Goal: Transaction & Acquisition: Purchase product/service

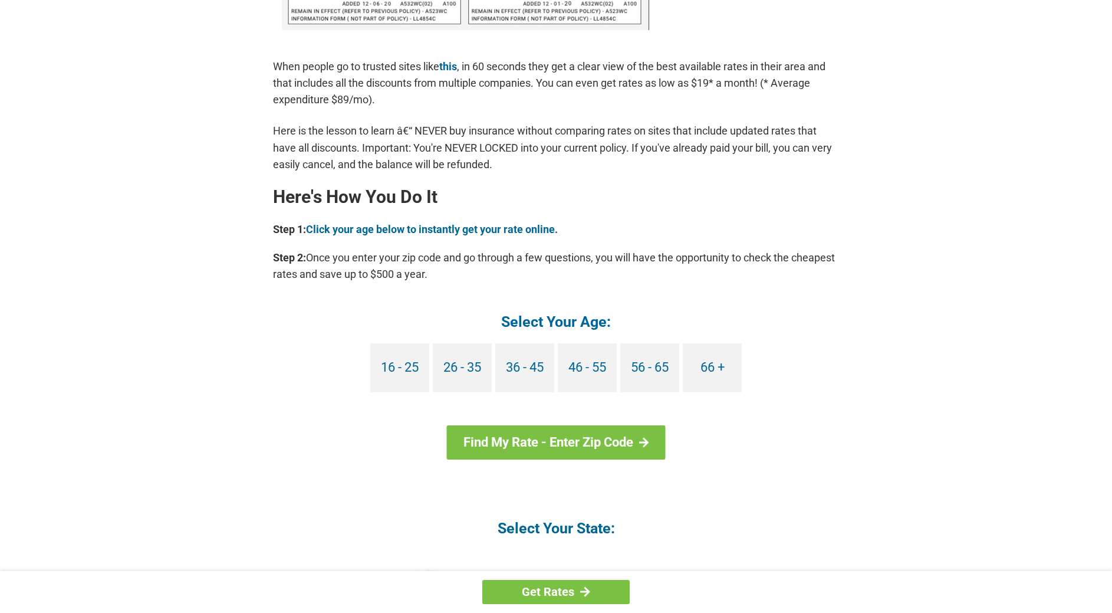
scroll to position [905, 0]
click at [711, 365] on link "66 +" at bounding box center [712, 367] width 59 height 49
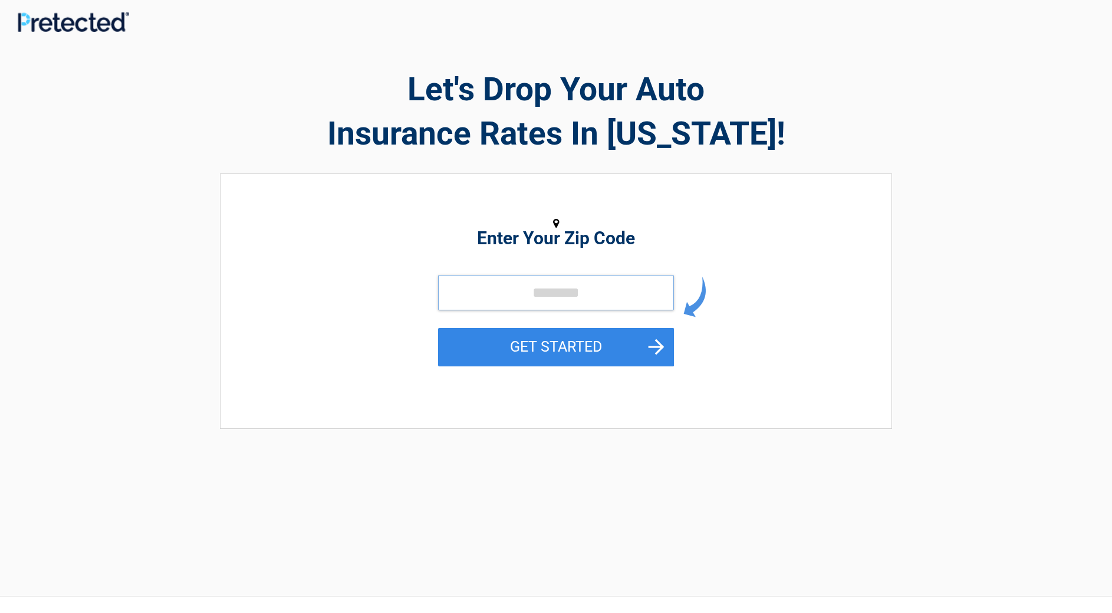
drag, startPoint x: 465, startPoint y: 281, endPoint x: 461, endPoint y: 293, distance: 12.5
click at [464, 287] on input "tel" at bounding box center [556, 292] width 236 height 35
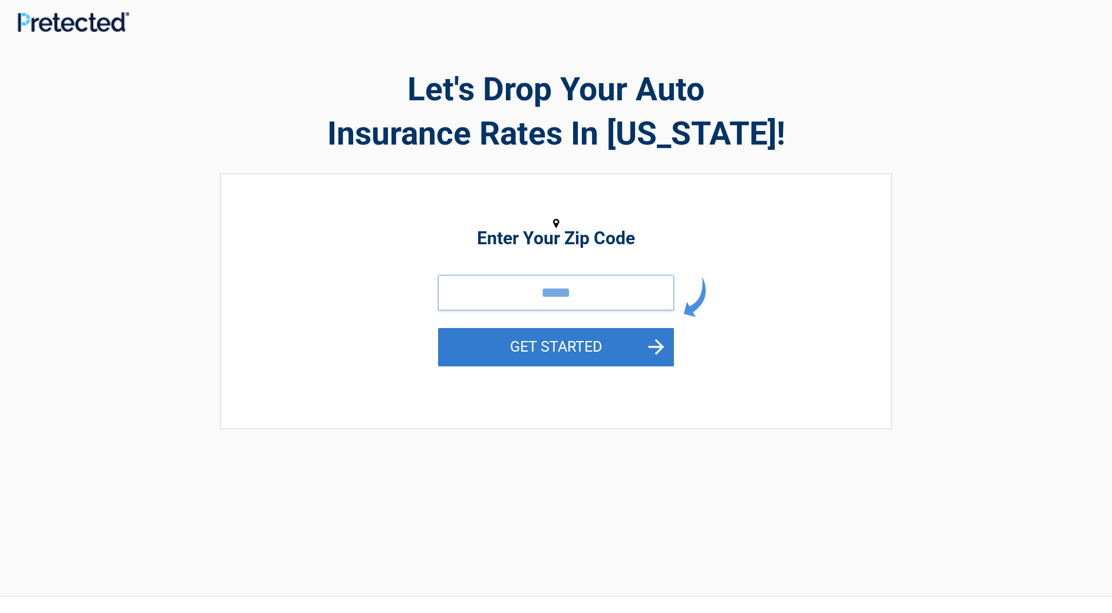
type input "*****"
click at [578, 347] on button "GET STARTED" at bounding box center [556, 347] width 236 height 38
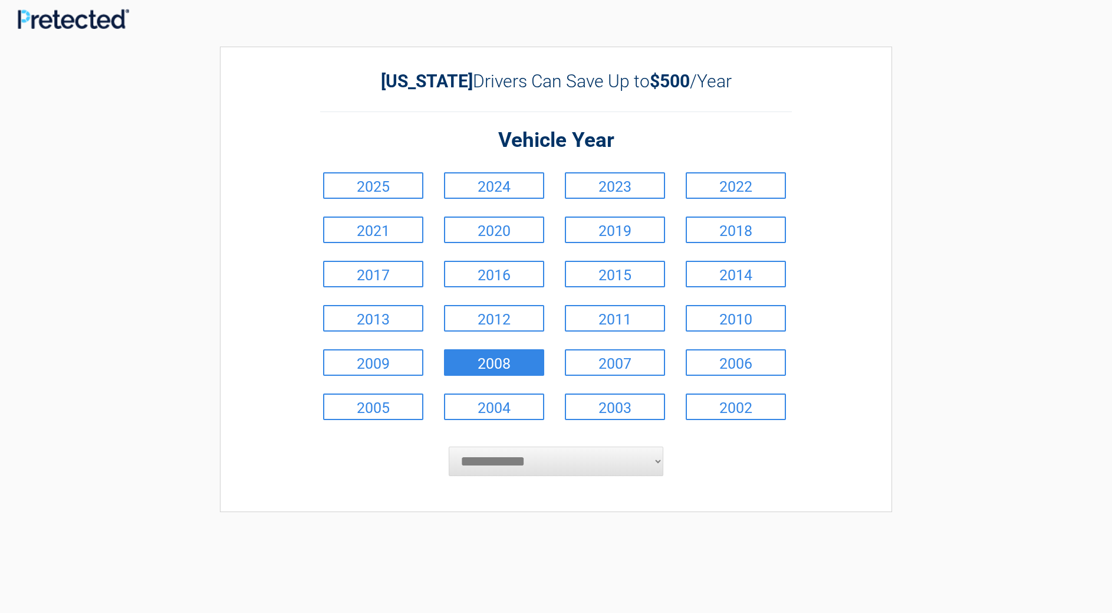
scroll to position [4, 1]
click at [607, 180] on link "2023" at bounding box center [615, 185] width 100 height 27
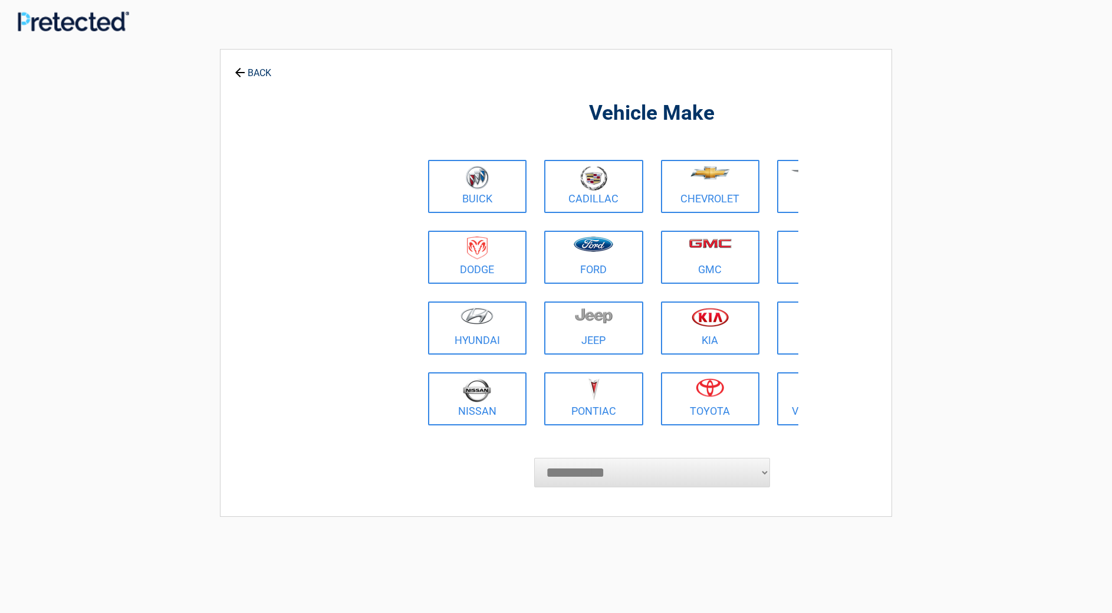
scroll to position [0, 0]
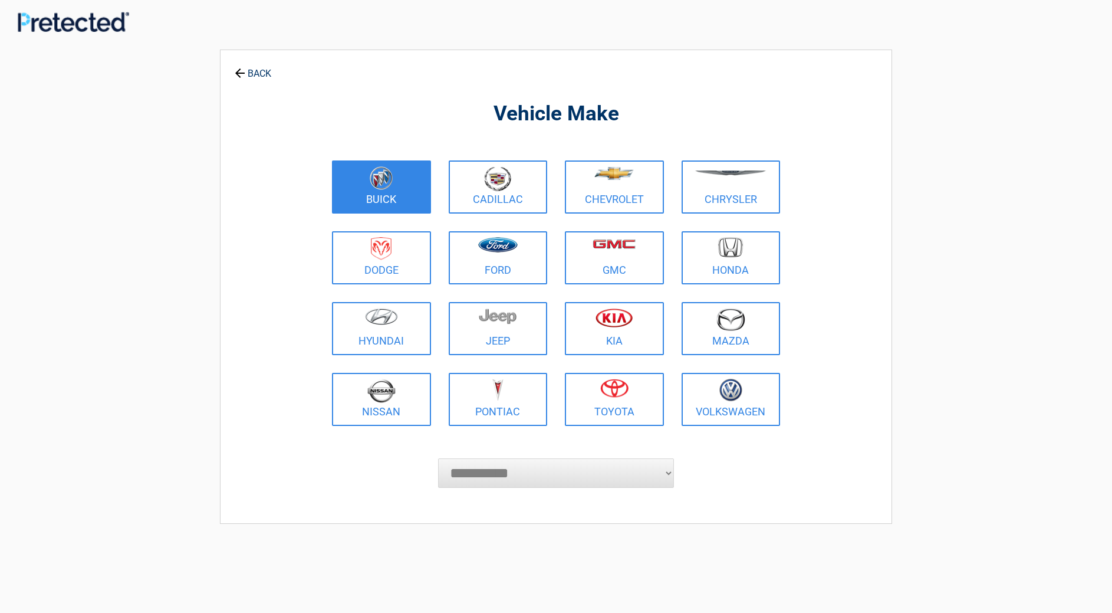
click at [353, 191] on figure at bounding box center [381, 179] width 85 height 27
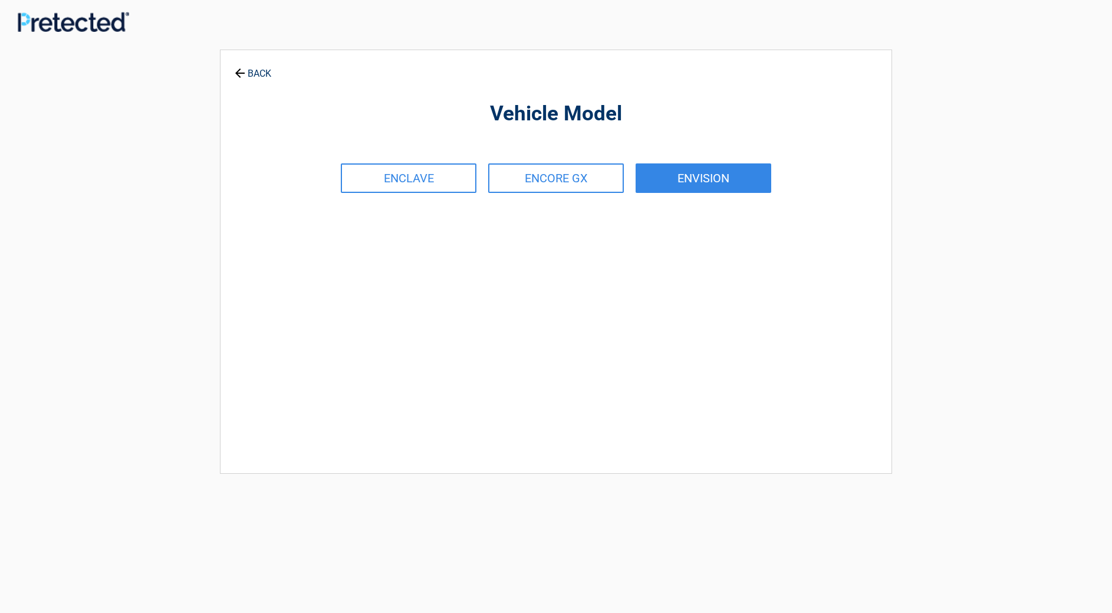
drag, startPoint x: 728, startPoint y: 173, endPoint x: 738, endPoint y: 173, distance: 9.5
click at [728, 173] on link "ENVISION" at bounding box center [704, 177] width 136 height 29
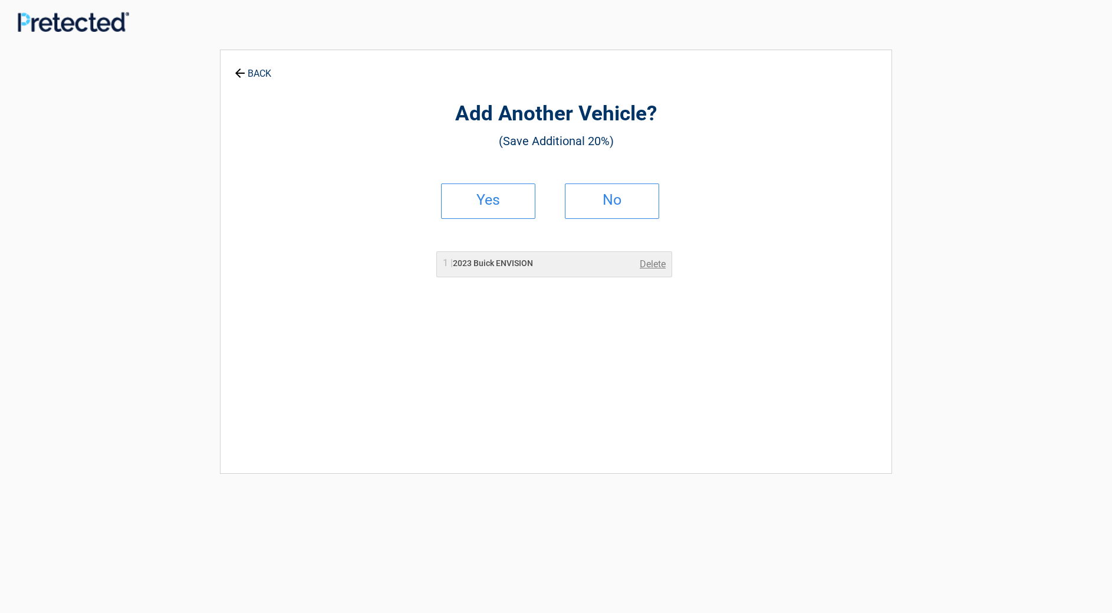
drag, startPoint x: 612, startPoint y: 205, endPoint x: 707, endPoint y: 203, distance: 95.6
click at [612, 204] on h2 "No" at bounding box center [612, 200] width 70 height 8
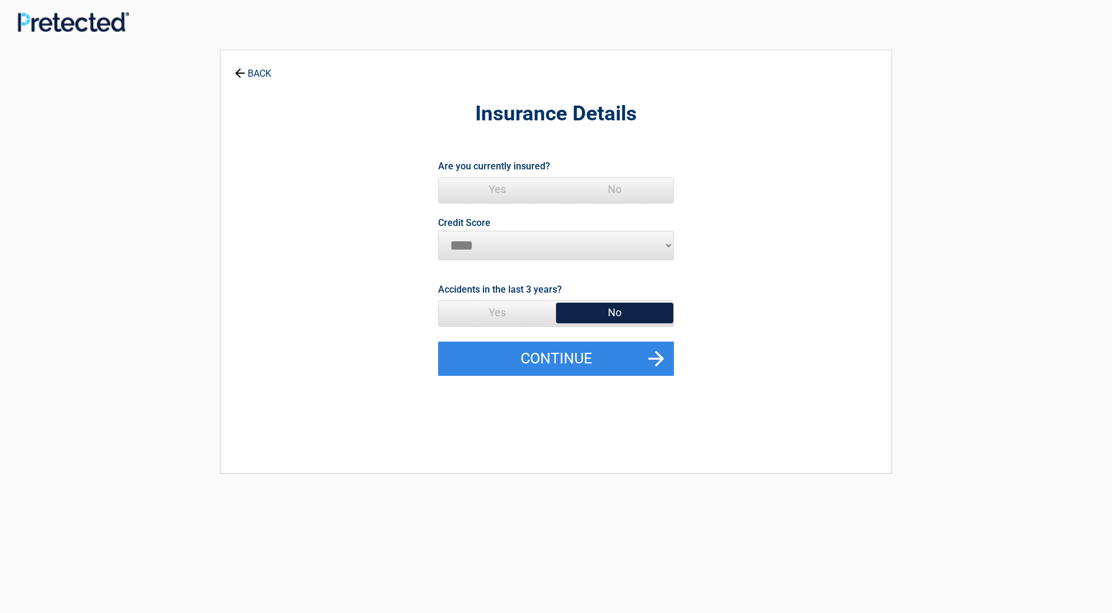
select select "*********"
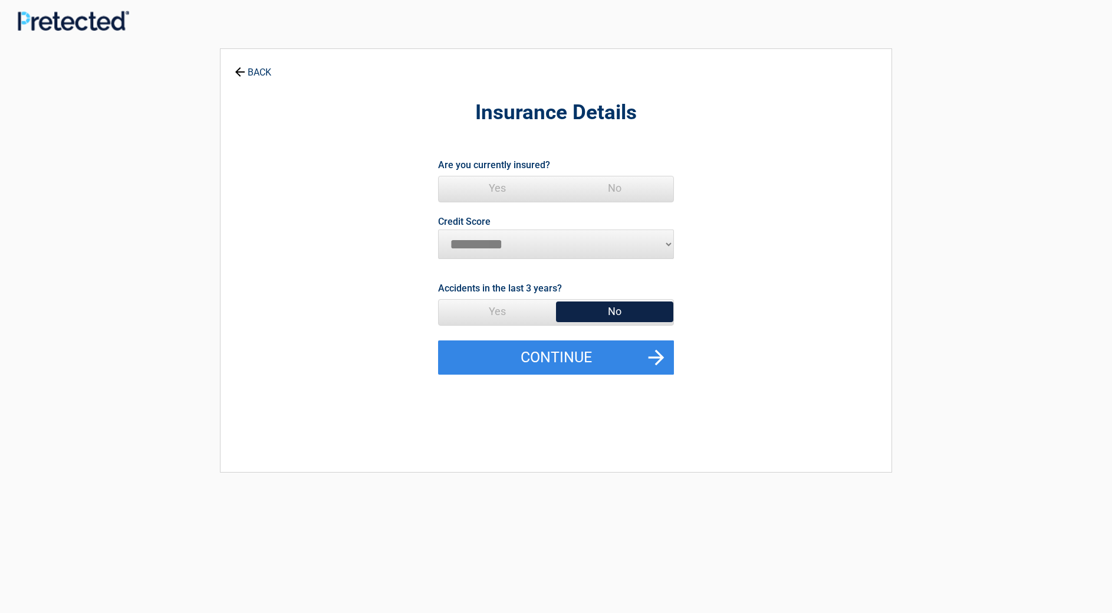
scroll to position [3, 0]
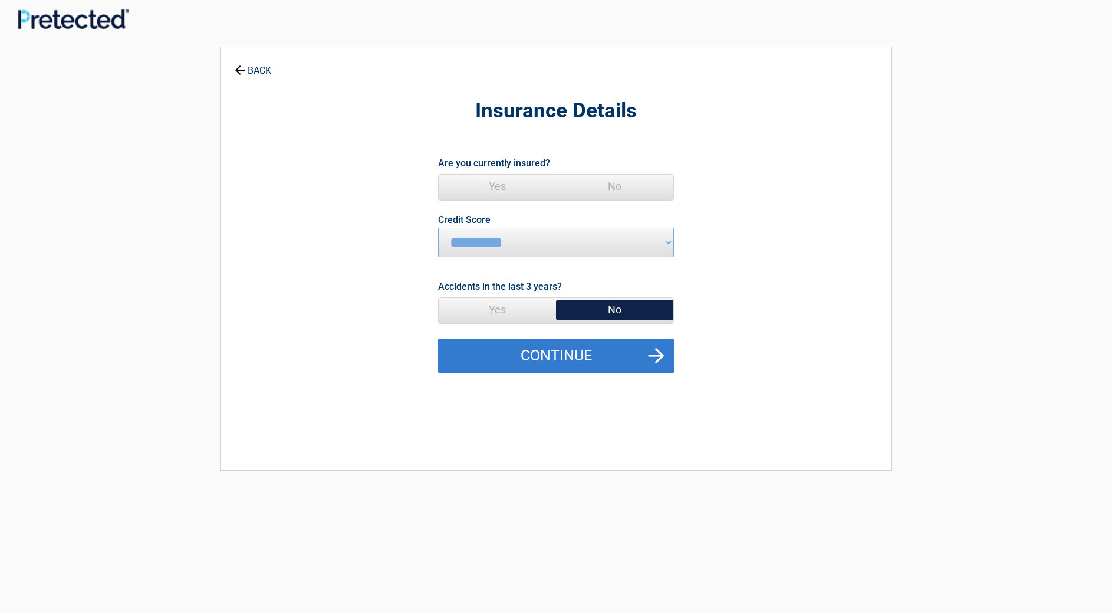
click at [618, 352] on button "Continue" at bounding box center [556, 356] width 236 height 34
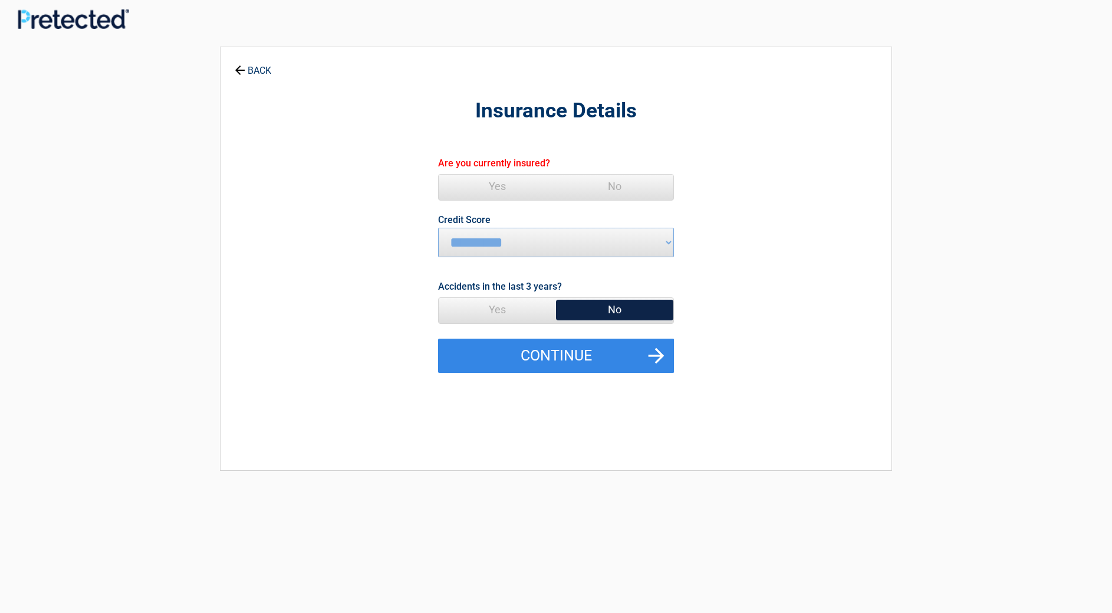
click at [661, 313] on span "No" at bounding box center [614, 310] width 117 height 24
click at [574, 352] on button "Continue" at bounding box center [556, 356] width 236 height 34
click at [575, 353] on button "Continue" at bounding box center [556, 356] width 236 height 34
click at [574, 354] on button "Continue" at bounding box center [556, 356] width 236 height 34
click at [502, 188] on span "Yes" at bounding box center [497, 187] width 117 height 24
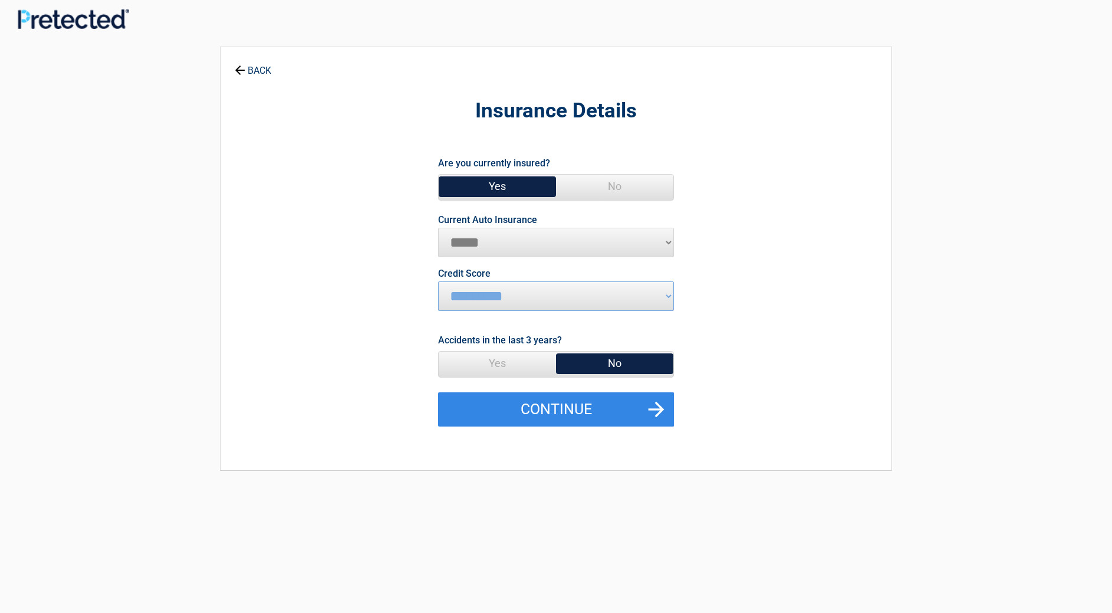
click at [624, 368] on span "No" at bounding box center [614, 364] width 117 height 24
click at [661, 409] on button "Continue" at bounding box center [556, 409] width 236 height 34
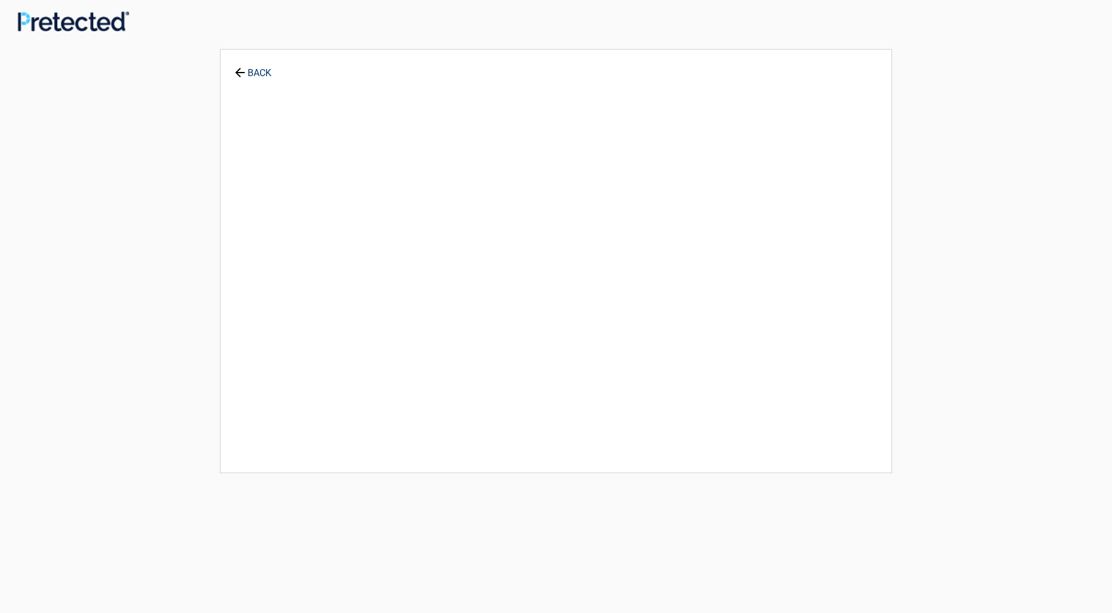
scroll to position [0, 0]
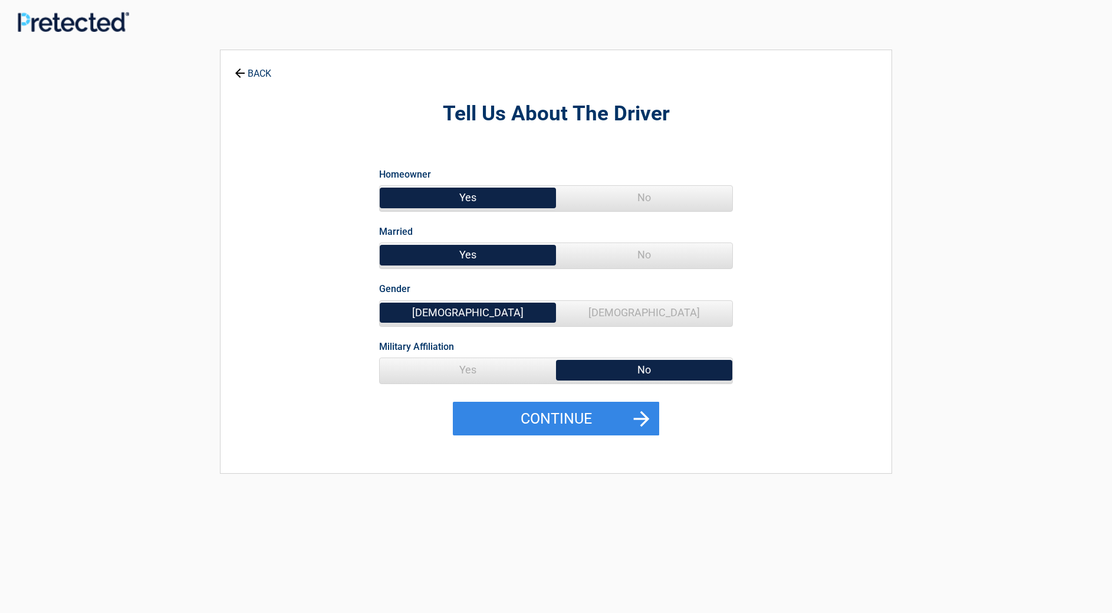
click at [470, 370] on span "Yes" at bounding box center [468, 370] width 176 height 24
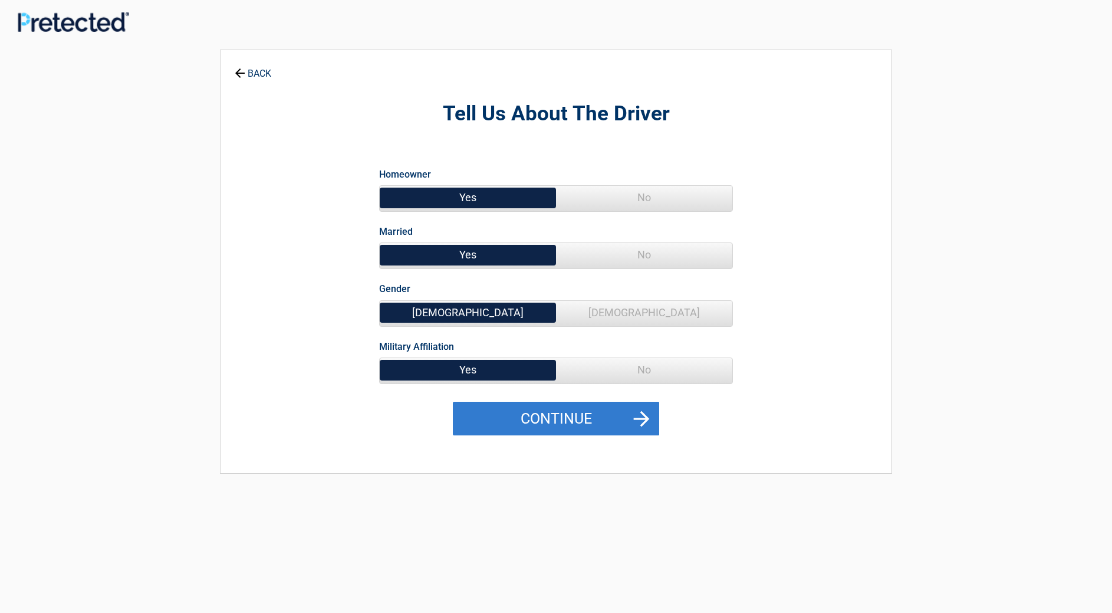
drag, startPoint x: 567, startPoint y: 416, endPoint x: 576, endPoint y: 417, distance: 8.3
click at [568, 415] on button "Continue" at bounding box center [556, 419] width 206 height 34
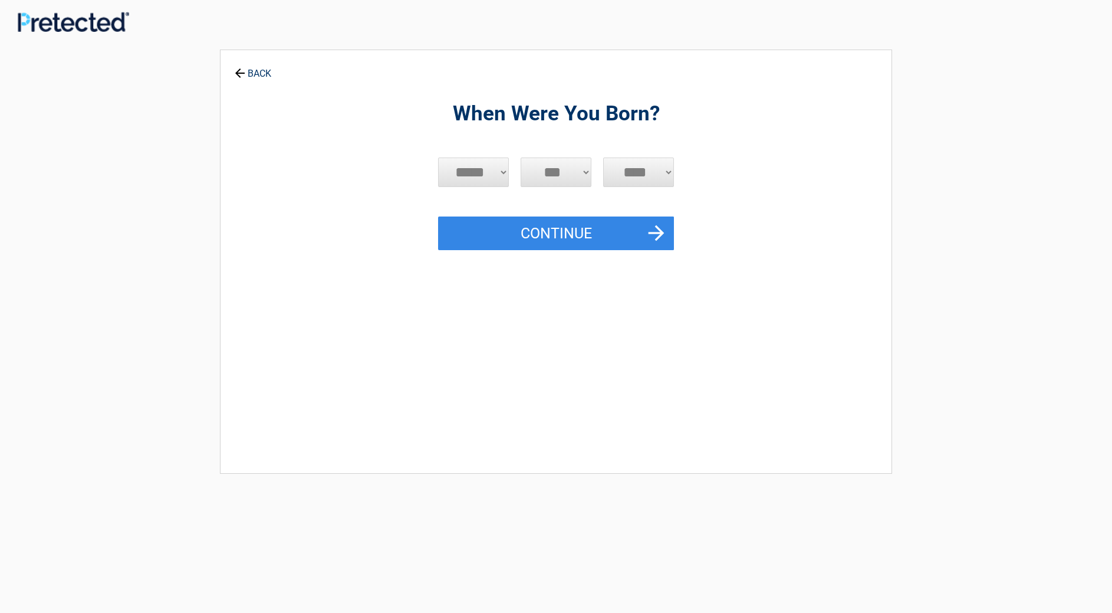
select select "*"
select select "**"
select select "****"
click at [578, 230] on button "Continue" at bounding box center [556, 233] width 236 height 34
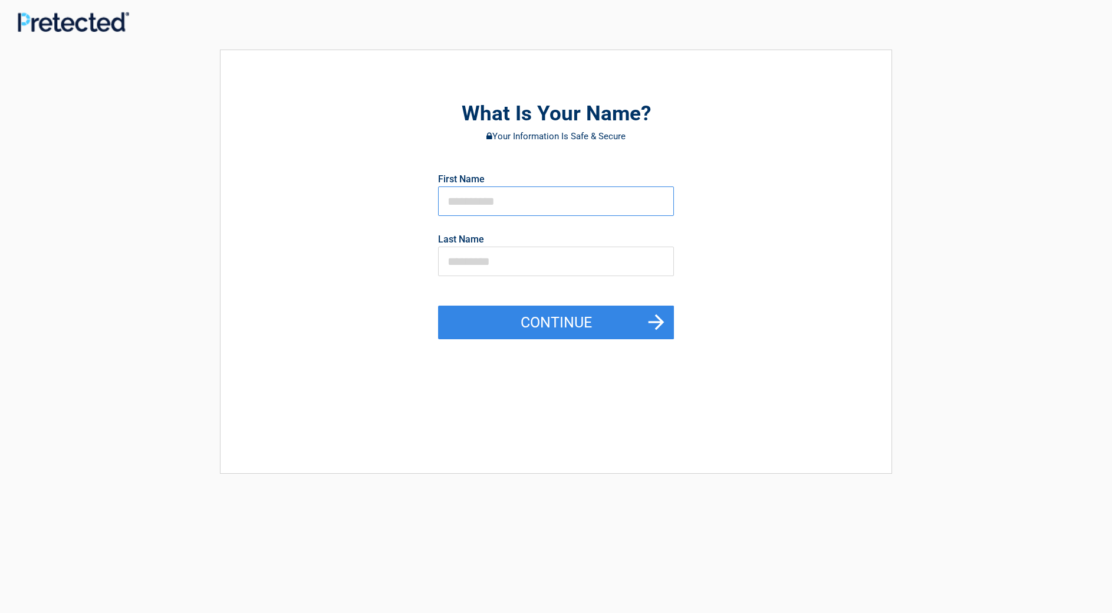
click at [461, 204] on input "text" at bounding box center [556, 200] width 236 height 29
type input "*"
type input "********"
type input "******"
drag, startPoint x: 583, startPoint y: 322, endPoint x: 600, endPoint y: 320, distance: 17.2
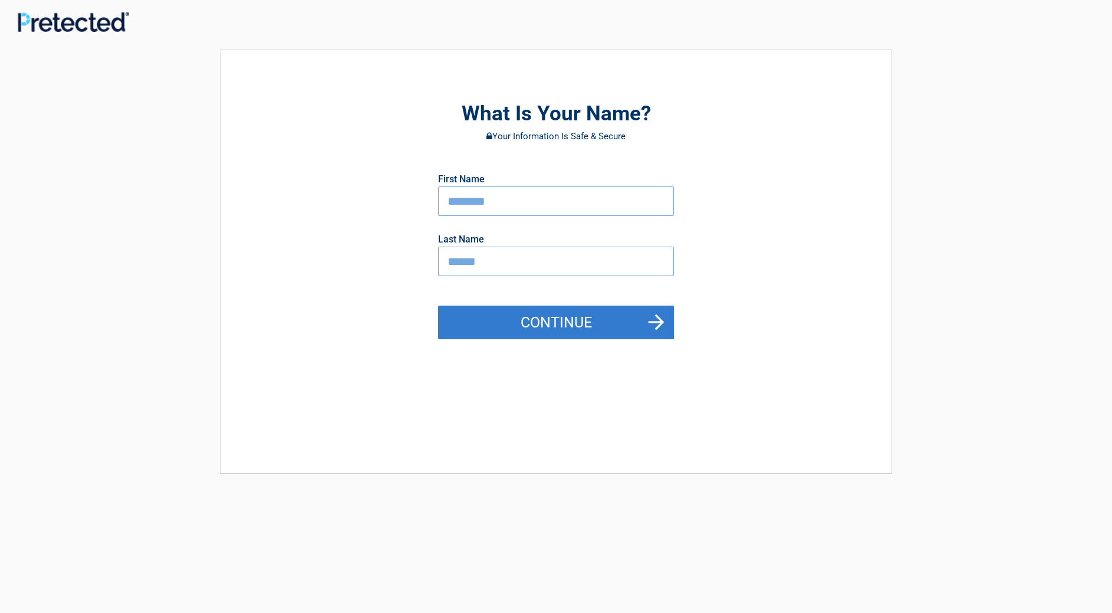
click at [583, 322] on button "Continue" at bounding box center [556, 323] width 236 height 34
